Goal: Information Seeking & Learning: Learn about a topic

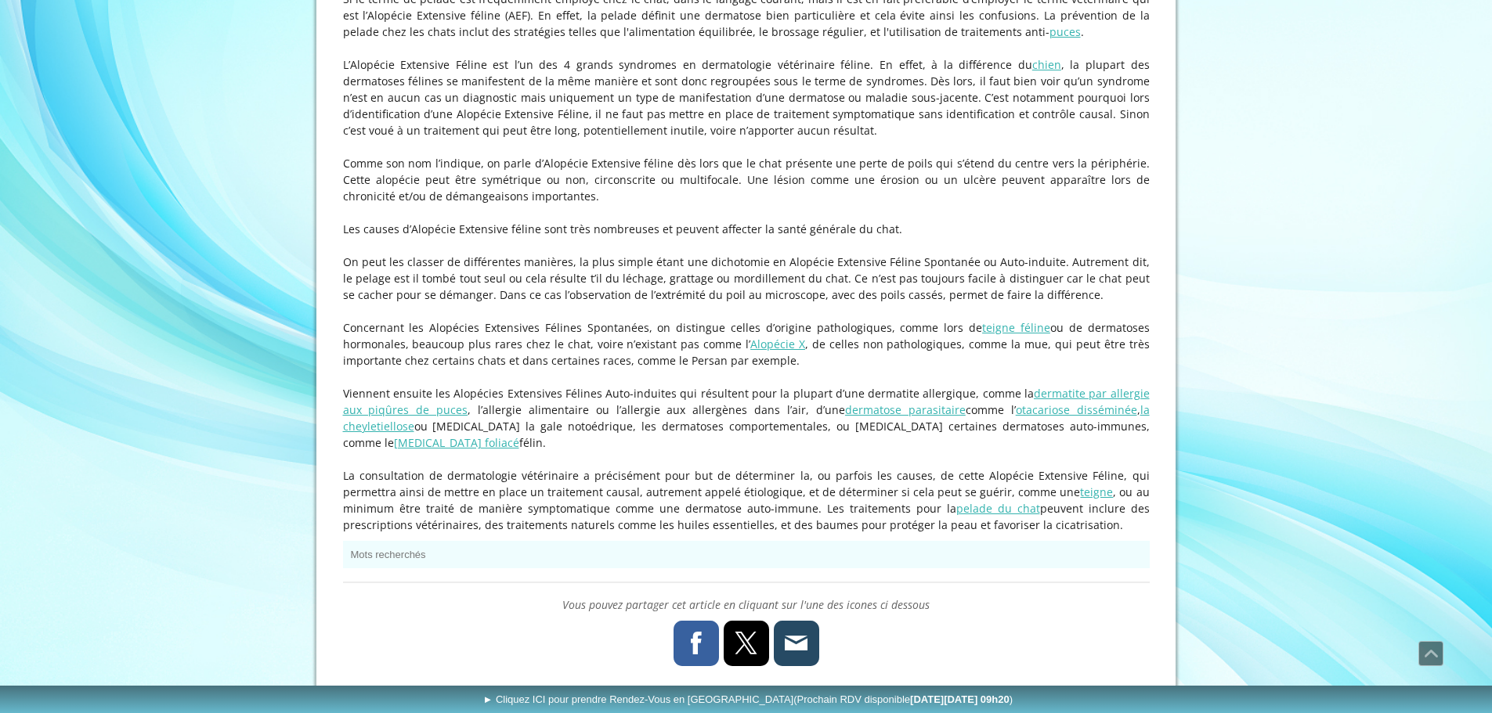
scroll to position [1018, 0]
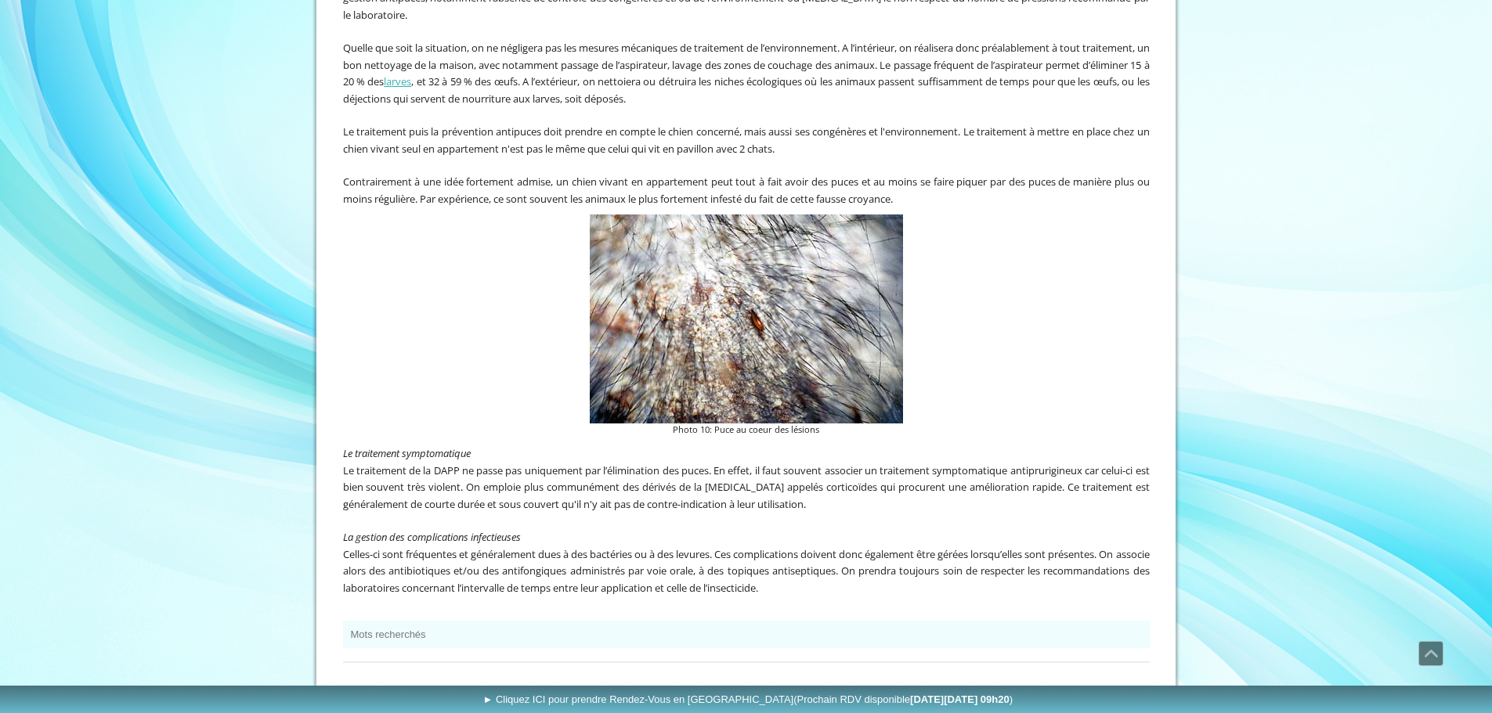
scroll to position [3132, 0]
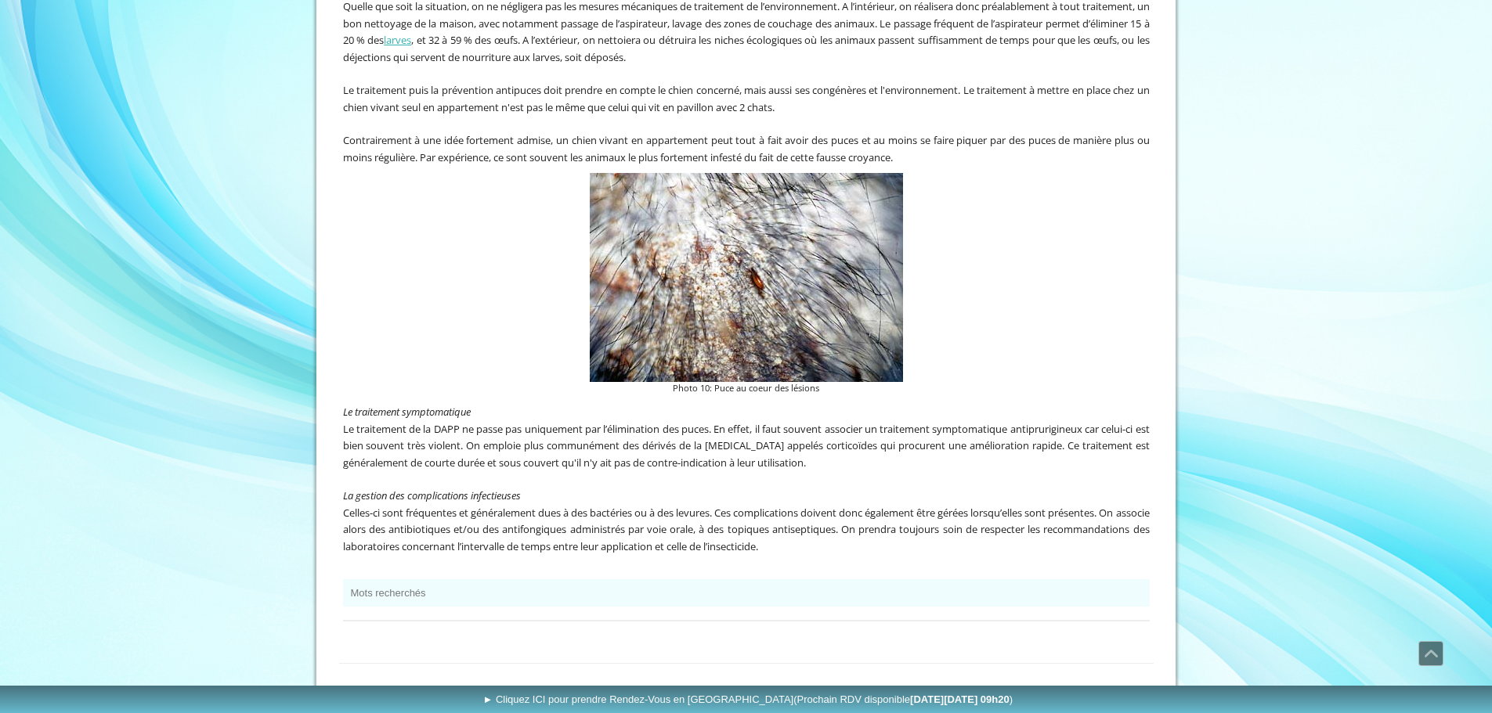
click at [1065, 428] on span "Le traitement de la DAPP ne passe pas uniquement par l’élimination des puces. E…" at bounding box center [746, 446] width 807 height 48
drag, startPoint x: 1065, startPoint y: 428, endPoint x: 1005, endPoint y: 478, distance: 77.8
click at [1005, 478] on p at bounding box center [746, 479] width 807 height 16
click at [1043, 427] on span "Le traitement de la DAPP ne passe pas uniquement par l’élimination des puces. E…" at bounding box center [746, 446] width 807 height 48
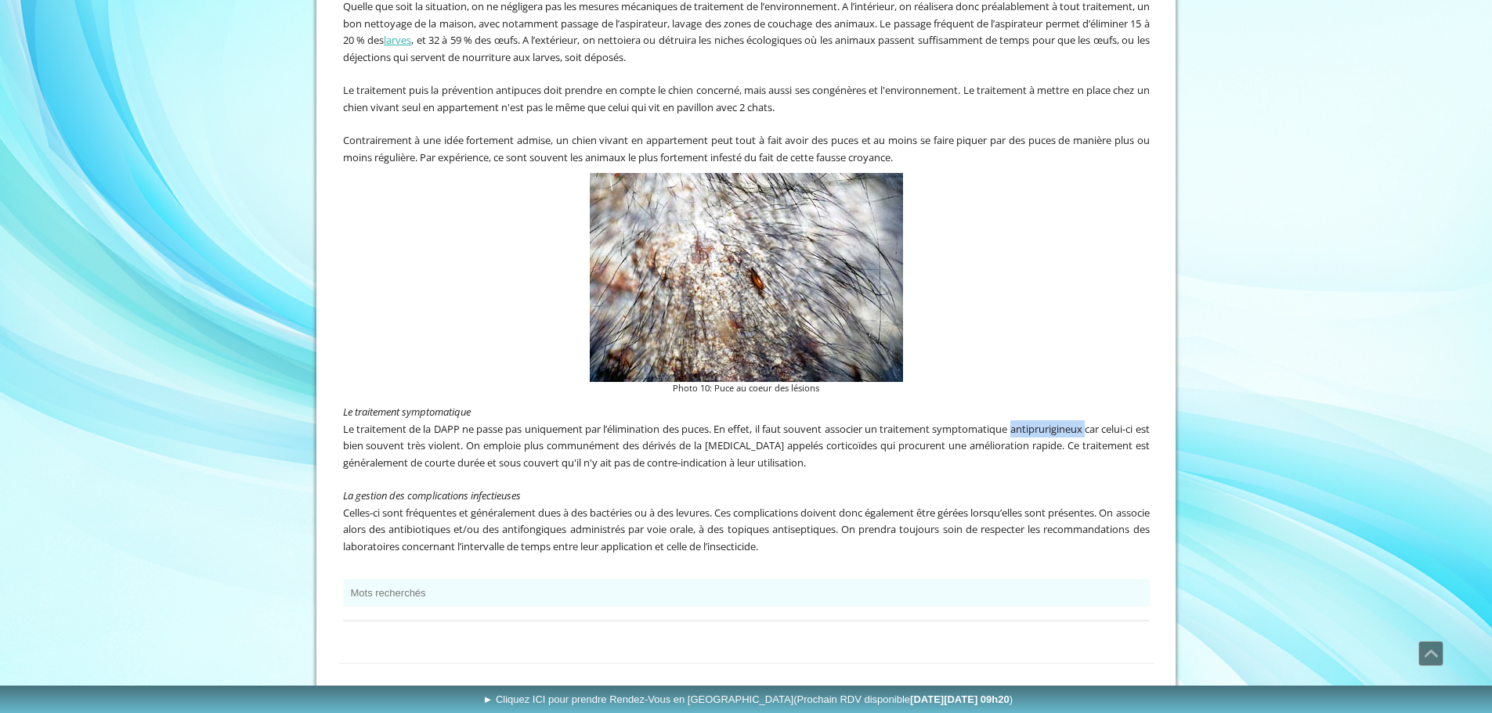
click at [1043, 427] on span "Le traitement de la DAPP ne passe pas uniquement par l’élimination des puces. E…" at bounding box center [746, 446] width 807 height 48
